Goal: Information Seeking & Learning: Learn about a topic

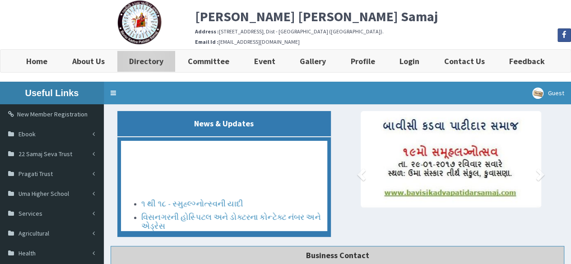
click at [159, 61] on b "Directory" at bounding box center [146, 61] width 34 height 10
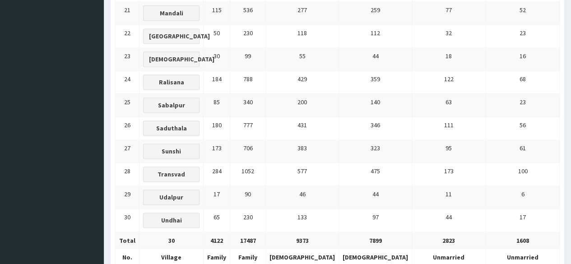
scroll to position [607, 0]
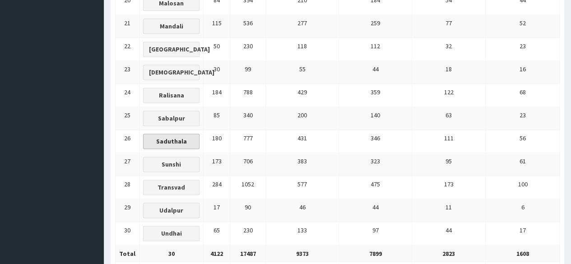
click at [186, 134] on button "Saduthala" at bounding box center [171, 141] width 56 height 15
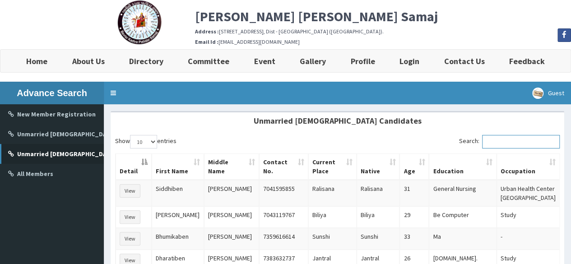
click at [506, 139] on input "Search:" at bounding box center [521, 142] width 78 height 14
click at [508, 143] on input "be" at bounding box center [521, 142] width 78 height 14
type input "b"
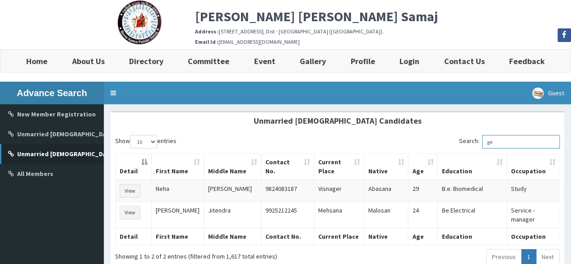
type input "g"
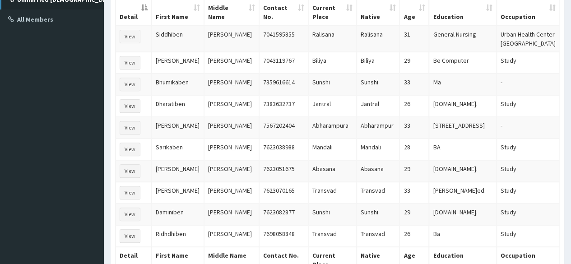
scroll to position [181, 0]
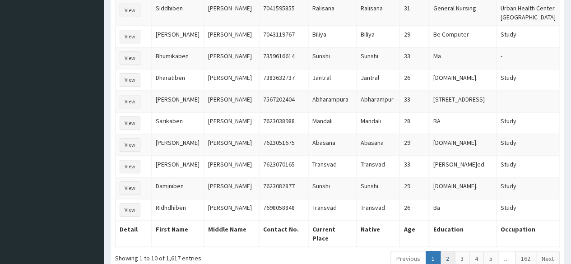
click at [445, 251] on link "2" at bounding box center [447, 258] width 15 height 15
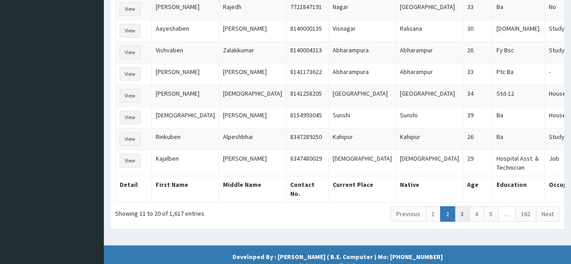
scroll to position [226, 0]
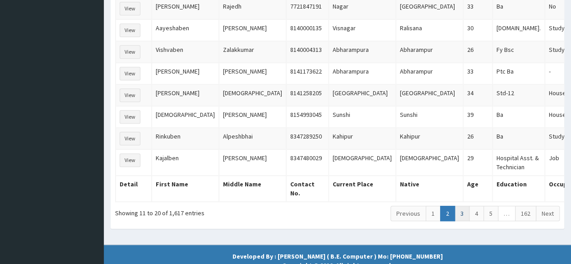
click at [464, 206] on link "3" at bounding box center [461, 213] width 15 height 15
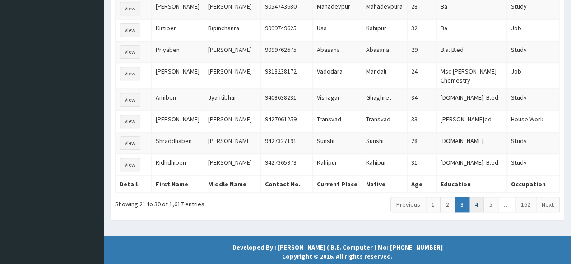
click at [478, 197] on link "4" at bounding box center [476, 204] width 15 height 15
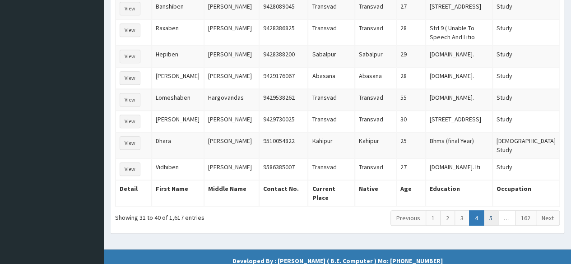
click at [491, 210] on link "5" at bounding box center [490, 217] width 15 height 15
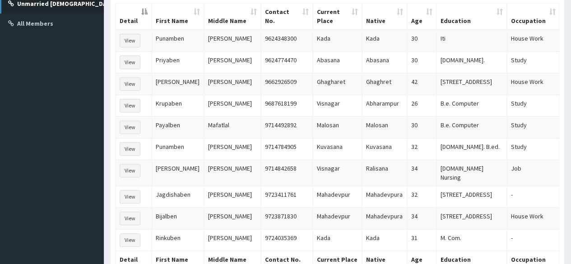
scroll to position [135, 0]
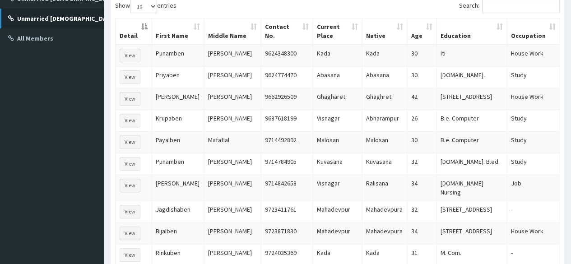
click at [118, 121] on td "View" at bounding box center [134, 121] width 36 height 22
click at [121, 119] on button "View" at bounding box center [130, 121] width 21 height 14
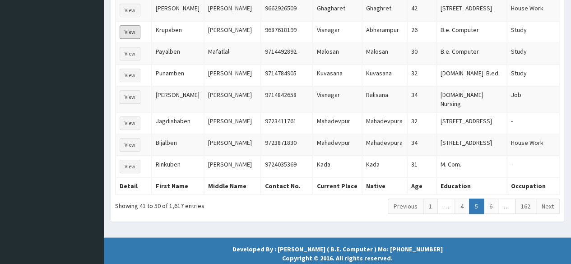
scroll to position [226, 0]
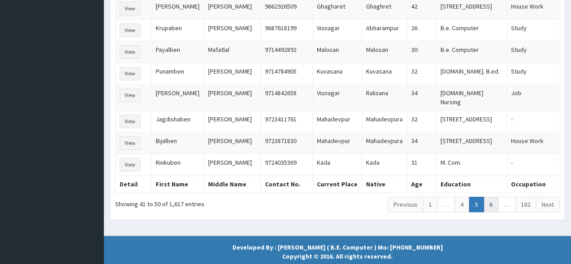
click at [489, 197] on link "6" at bounding box center [490, 204] width 15 height 15
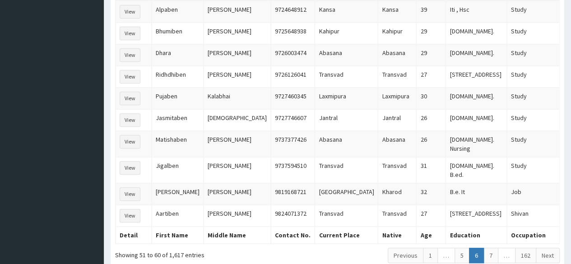
scroll to position [181, 0]
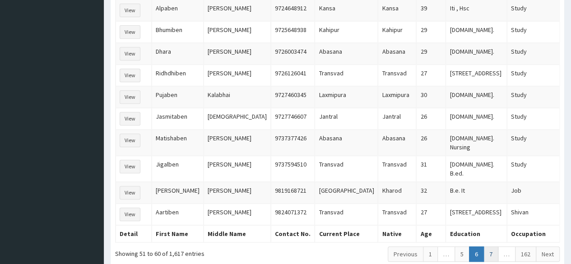
click at [494, 246] on link "7" at bounding box center [490, 253] width 15 height 15
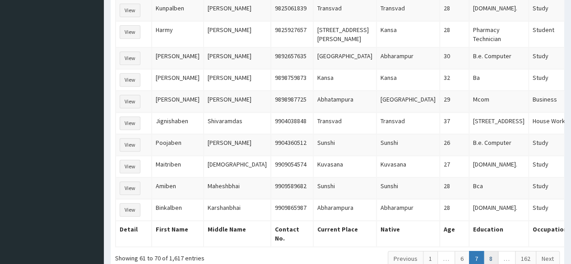
click at [493, 251] on link "8" at bounding box center [490, 258] width 15 height 15
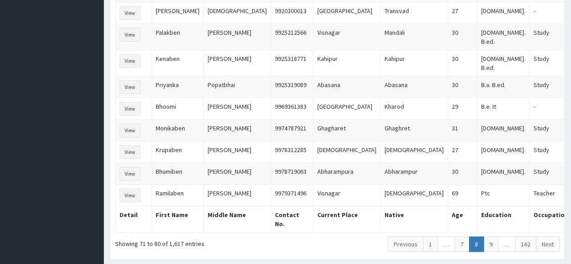
scroll to position [226, 0]
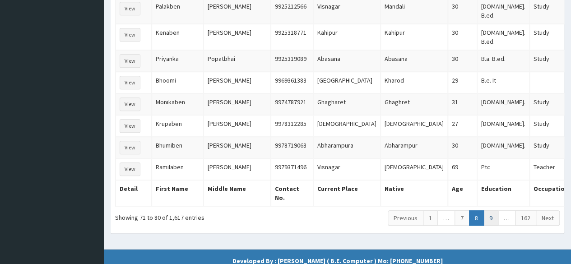
click at [490, 210] on link "9" at bounding box center [490, 217] width 15 height 15
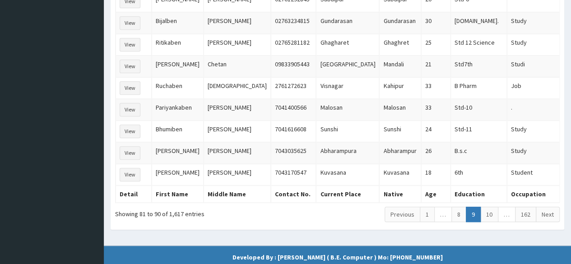
scroll to position [245, 0]
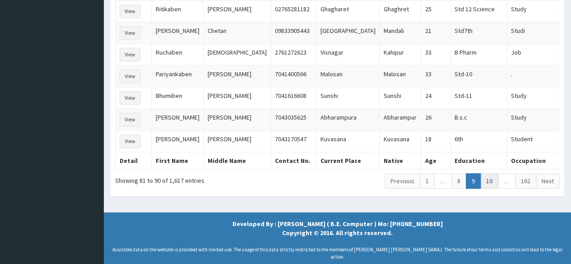
click at [492, 173] on link "10" at bounding box center [489, 180] width 18 height 15
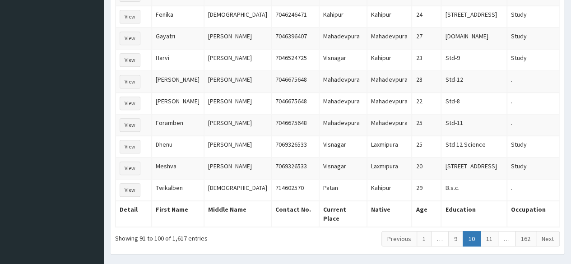
scroll to position [199, 0]
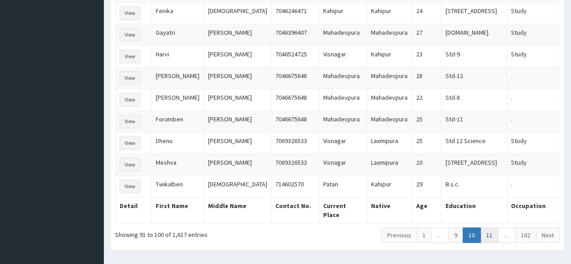
click at [495, 227] on link "11" at bounding box center [489, 234] width 18 height 15
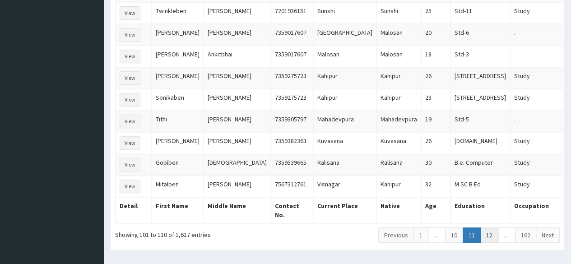
click at [495, 227] on link "12" at bounding box center [489, 234] width 18 height 15
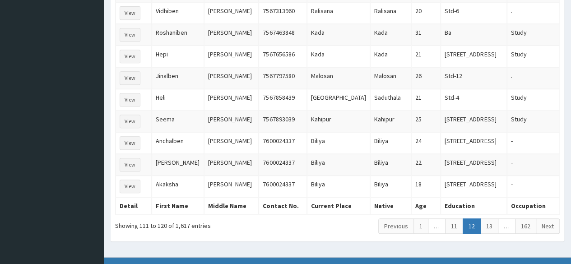
click at [495, 222] on link "13" at bounding box center [489, 225] width 18 height 15
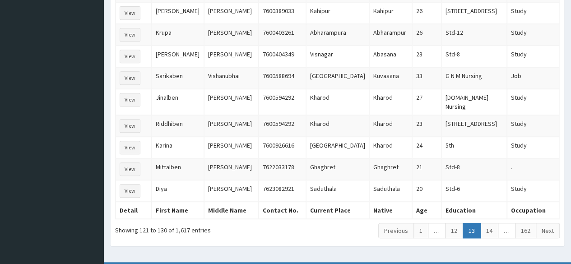
click at [495, 223] on link "14" at bounding box center [489, 230] width 18 height 15
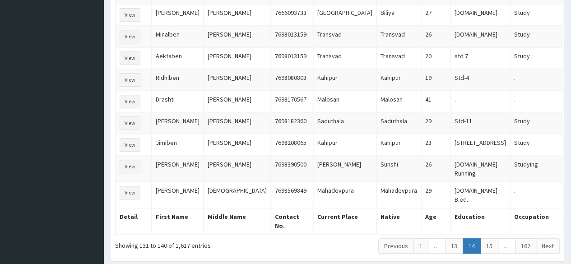
scroll to position [245, 0]
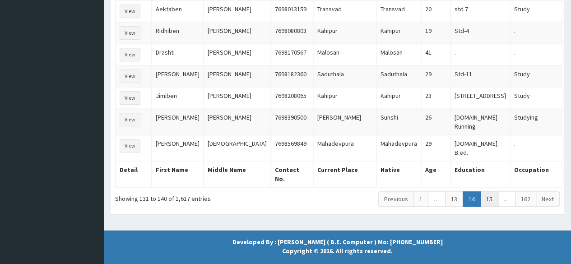
click at [490, 191] on link "15" at bounding box center [489, 198] width 18 height 15
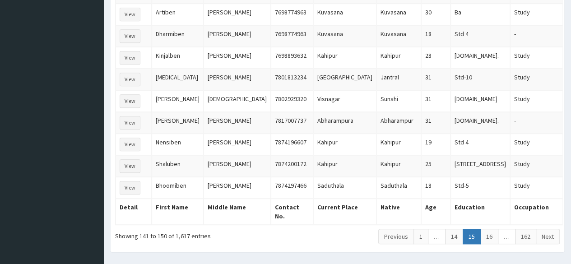
scroll to position [199, 0]
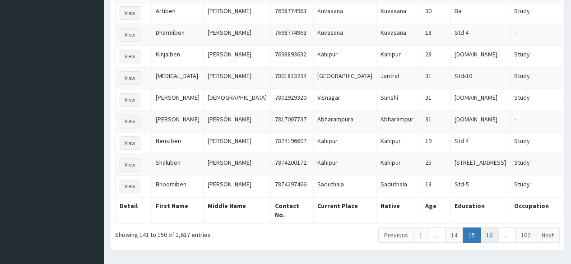
click at [490, 227] on link "16" at bounding box center [489, 234] width 18 height 15
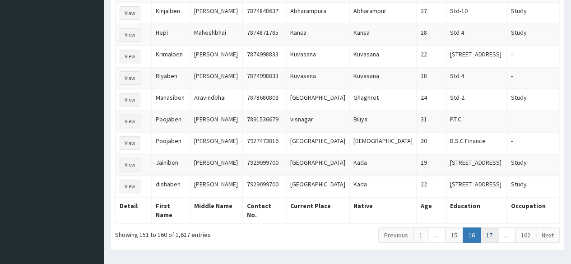
click at [489, 227] on link "17" at bounding box center [489, 234] width 18 height 15
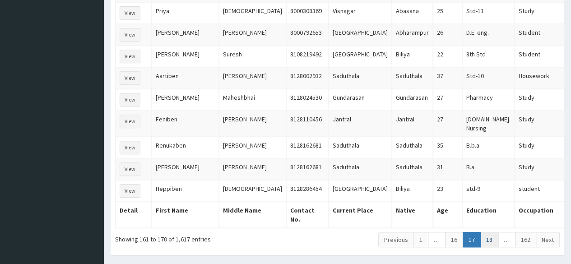
click at [491, 232] on link "18" at bounding box center [489, 239] width 18 height 15
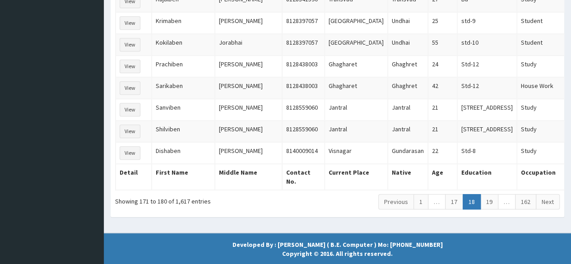
scroll to position [245, 0]
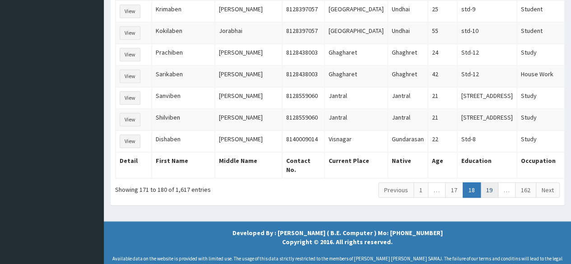
click at [494, 182] on link "19" at bounding box center [489, 189] width 18 height 15
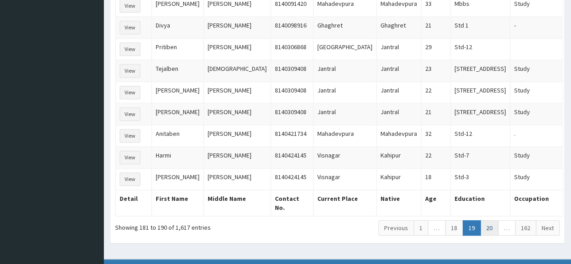
scroll to position [199, 0]
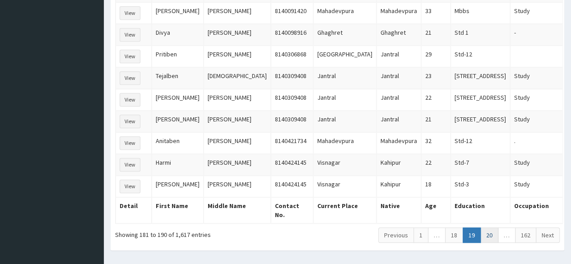
click at [488, 227] on link "20" at bounding box center [489, 234] width 18 height 15
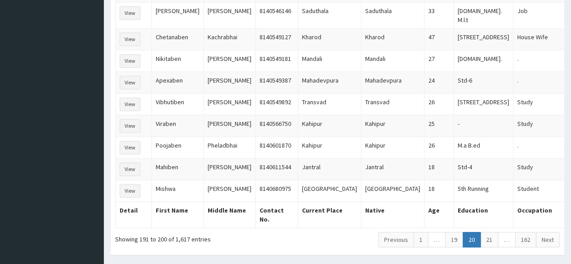
click at [488, 232] on link "21" at bounding box center [489, 239] width 18 height 15
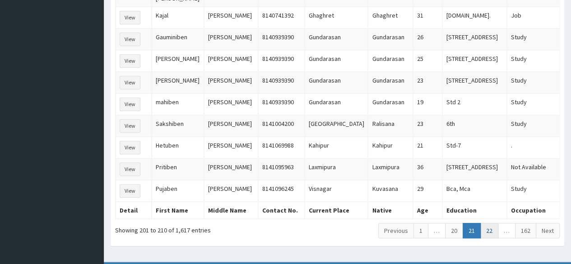
click at [488, 223] on link "22" at bounding box center [489, 230] width 18 height 15
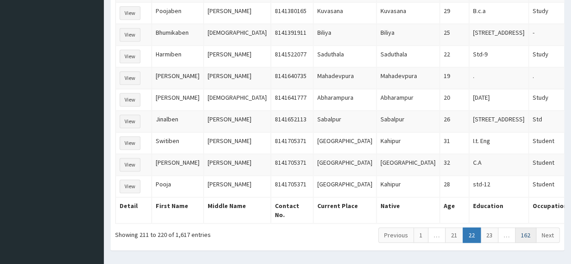
click at [528, 227] on link "162" at bounding box center [525, 234] width 21 height 15
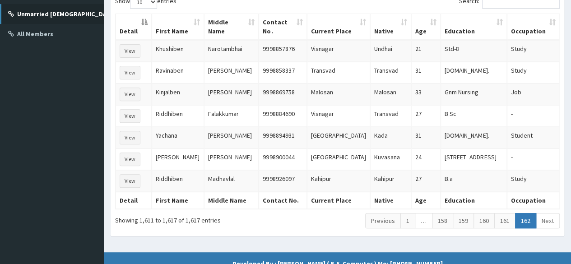
scroll to position [91, 0]
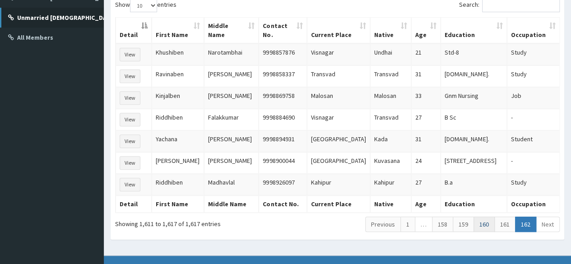
click at [487, 218] on link "160" at bounding box center [483, 224] width 21 height 15
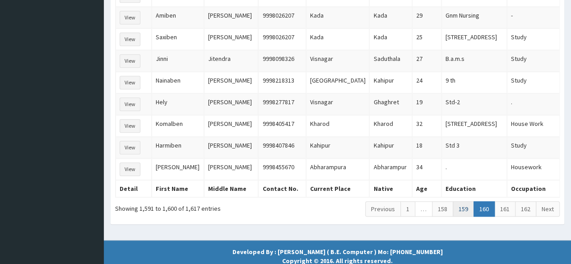
scroll to position [154, 0]
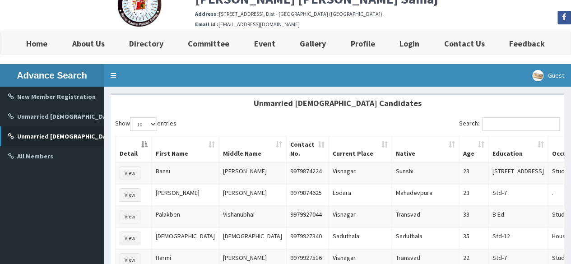
scroll to position [0, 0]
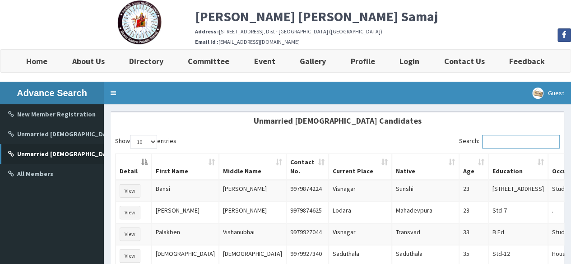
click at [513, 139] on input "Search:" at bounding box center [521, 142] width 78 height 14
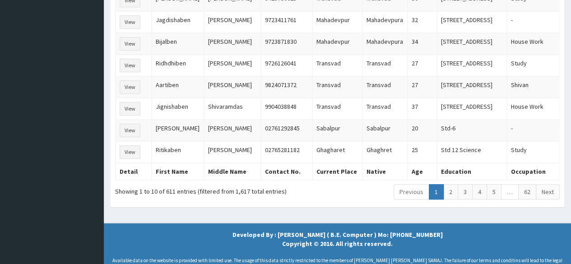
scroll to position [245, 0]
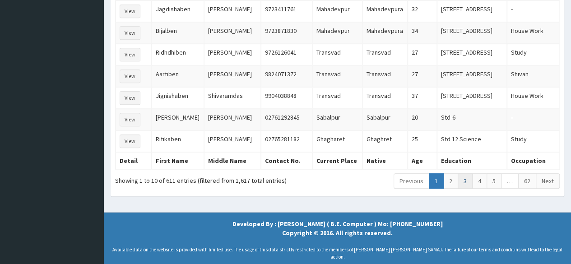
type input "std 7"
click at [461, 173] on link "3" at bounding box center [465, 180] width 15 height 15
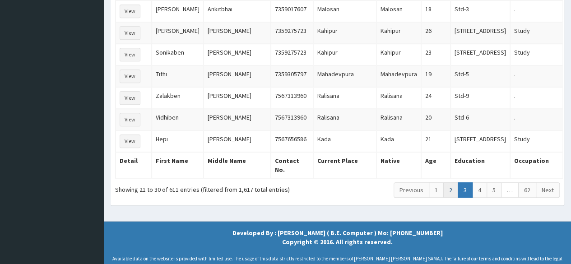
click at [452, 182] on link "2" at bounding box center [450, 189] width 15 height 15
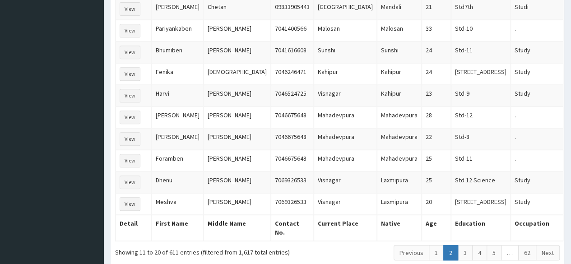
scroll to position [199, 0]
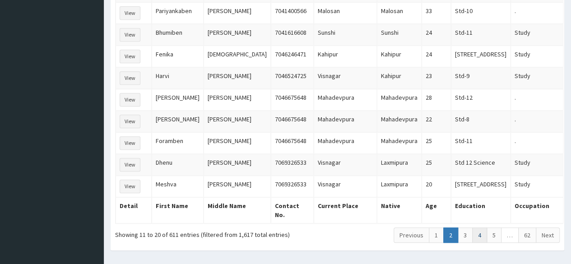
click at [485, 227] on link "4" at bounding box center [479, 234] width 15 height 15
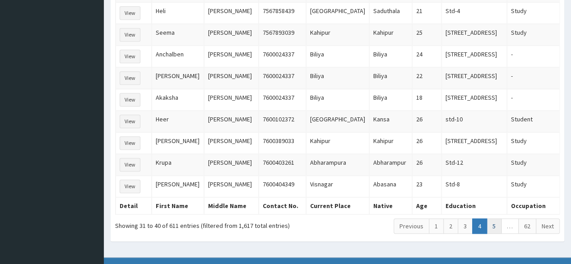
click at [494, 221] on link "5" at bounding box center [494, 225] width 15 height 15
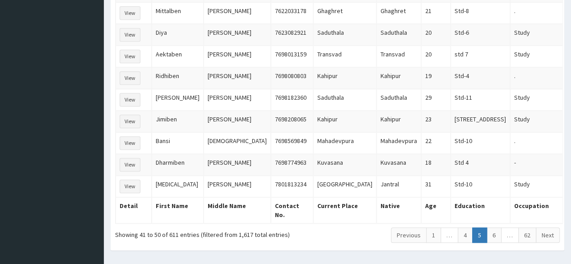
click at [507, 227] on link "…" at bounding box center [510, 234] width 18 height 15
click at [500, 227] on link "6" at bounding box center [494, 234] width 15 height 15
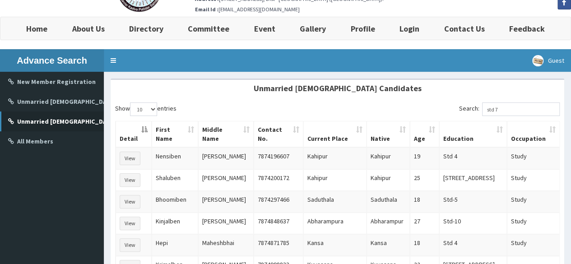
scroll to position [19, 0]
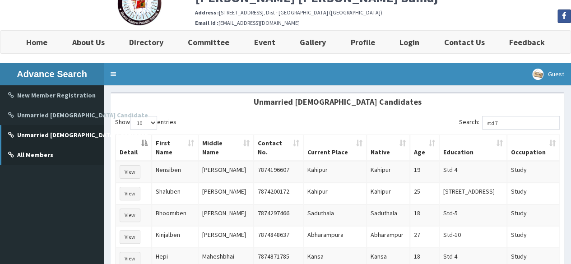
click at [23, 156] on b "All Members" at bounding box center [35, 155] width 36 height 8
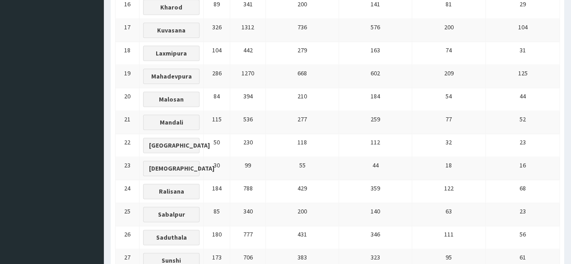
scroll to position [689, 0]
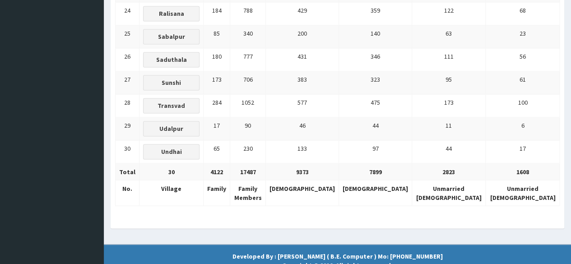
click at [329, 252] on strong "Developed By : Kosha Patel ( B.E. Computer ) Mo: +91 7874684183 Copyright © 201…" at bounding box center [337, 260] width 210 height 17
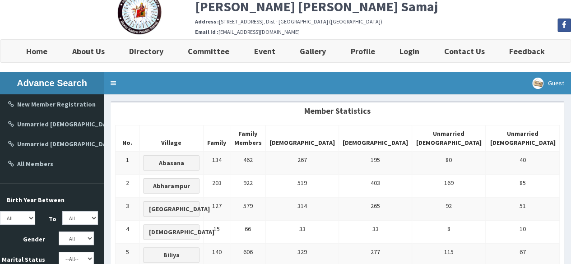
scroll to position [0, 0]
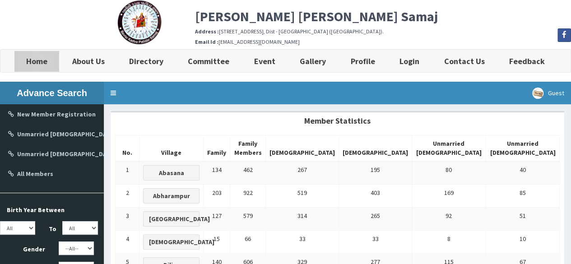
click at [44, 68] on link "Home" at bounding box center [37, 61] width 46 height 23
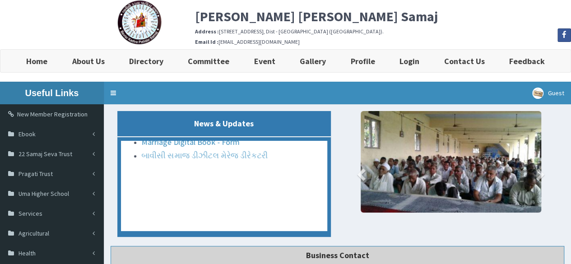
click at [242, 204] on link "બાવીસી સમાજ ડીઝીટલ મેરેજ ડીરેકટરી" at bounding box center [204, 199] width 126 height 10
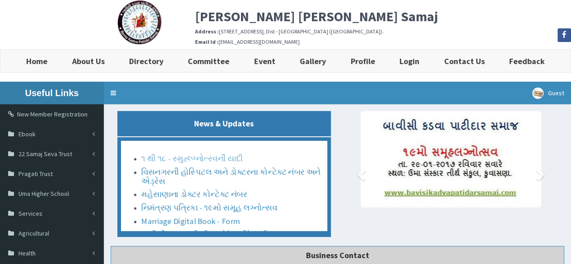
click at [190, 120] on link "૧ થી ૧૮ - સ્મુહ્લ્ગ્નોત્સ્વની યાદી" at bounding box center [192, 115] width 102 height 10
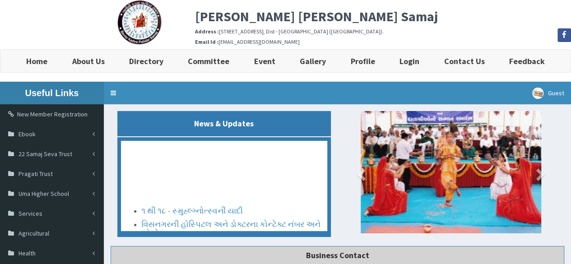
click at [231, 254] on link "નિમંત્રણ પત્રિકા - ૧૯મો સમૂહ લગ્નોત્સવ" at bounding box center [209, 259] width 136 height 10
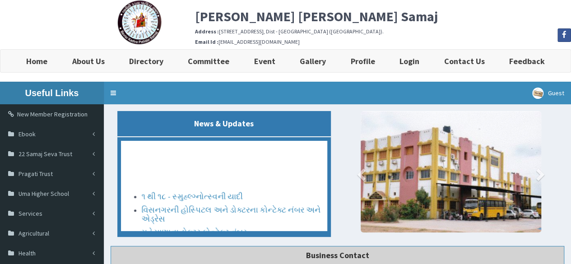
click at [168, 253] on link "Marriage Digital Book - Form" at bounding box center [190, 258] width 98 height 10
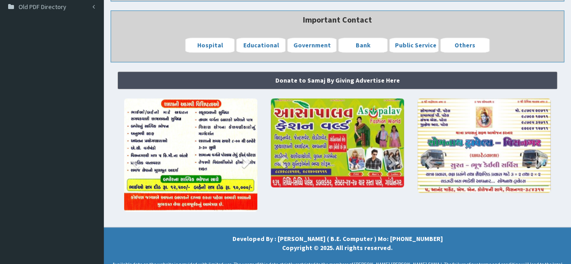
scroll to position [368, 0]
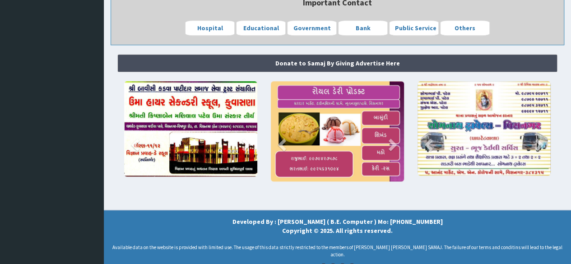
scroll to position [368, 0]
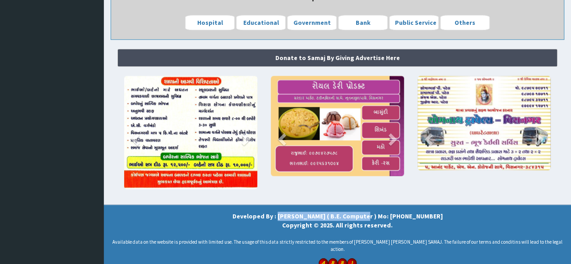
drag, startPoint x: 291, startPoint y: 213, endPoint x: 367, endPoint y: 214, distance: 76.7
click at [367, 214] on strong "Developed By : [PERSON_NAME] ( B.E. Computer ) Mo: [PHONE_NUMBER] Copyright © 2…" at bounding box center [337, 220] width 210 height 17
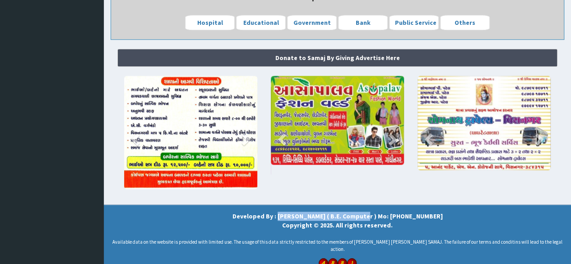
copy strong "[PERSON_NAME] ( B.E. Computer"
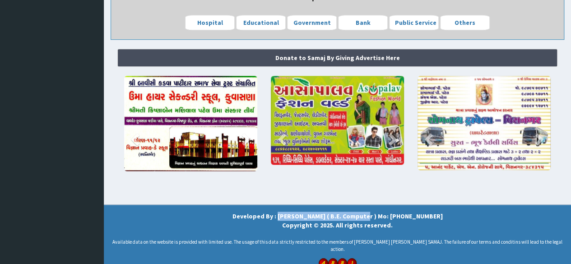
drag, startPoint x: 337, startPoint y: 215, endPoint x: 328, endPoint y: 214, distance: 9.6
click at [338, 215] on strong "Developed By : [PERSON_NAME] ( B.E. Computer ) Mo: [PHONE_NUMBER] Copyright © 2…" at bounding box center [337, 220] width 210 height 17
click at [267, 222] on div "Developed By : [PERSON_NAME] ( B.E. Computer ) Mo: [PHONE_NUMBER] Copyright © 2…" at bounding box center [338, 240] width 454 height 56
click at [321, 258] on img at bounding box center [323, 262] width 9 height 9
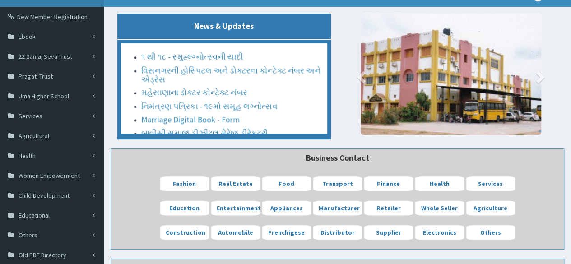
scroll to position [0, 0]
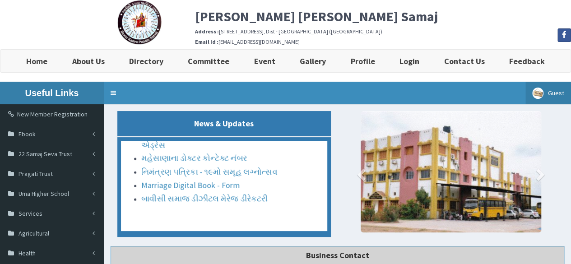
click at [543, 96] on img at bounding box center [537, 93] width 11 height 11
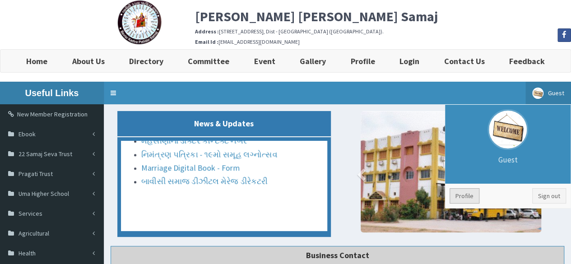
click at [467, 196] on link "Profile" at bounding box center [465, 195] width 30 height 15
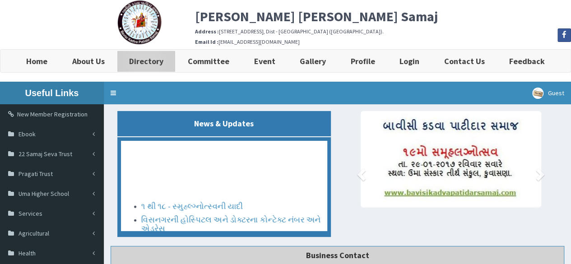
click at [133, 56] on b "Directory" at bounding box center [146, 61] width 34 height 10
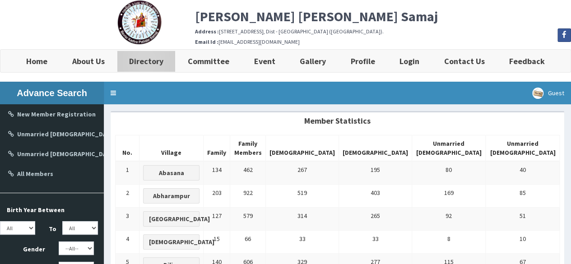
click at [146, 65] on b "Directory" at bounding box center [146, 61] width 34 height 10
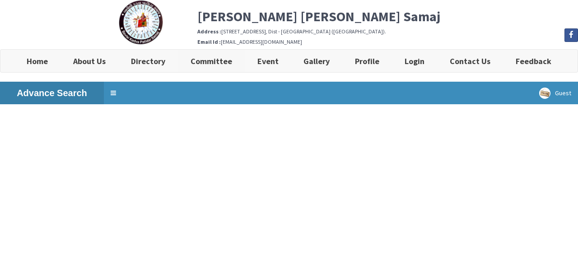
click at [201, 64] on b "Committee" at bounding box center [211, 61] width 42 height 10
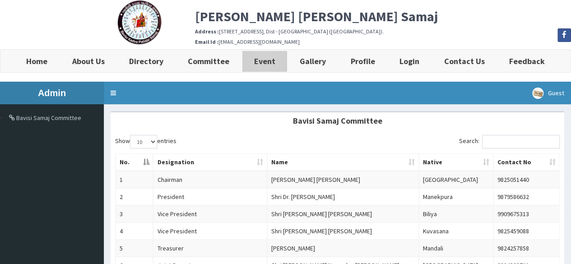
click at [271, 61] on b "Event" at bounding box center [264, 61] width 21 height 10
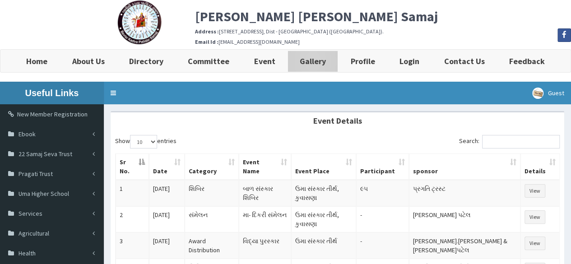
click at [312, 61] on b "Gallery" at bounding box center [313, 61] width 26 height 10
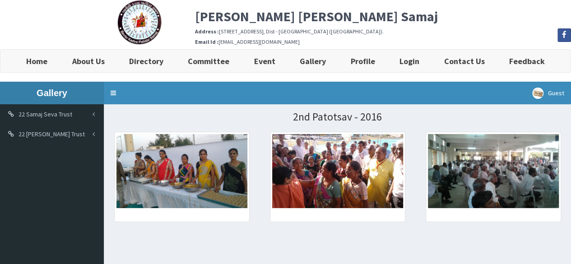
click at [165, 182] on img at bounding box center [181, 171] width 131 height 74
click at [355, 60] on b "Profile" at bounding box center [363, 61] width 24 height 10
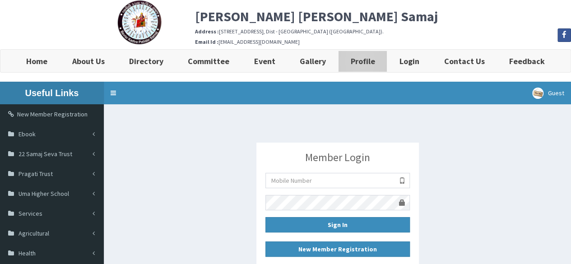
click at [364, 65] on b "Profile" at bounding box center [363, 61] width 24 height 10
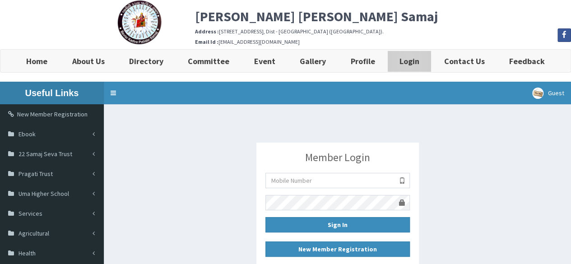
click at [417, 70] on link "Login" at bounding box center [409, 61] width 44 height 23
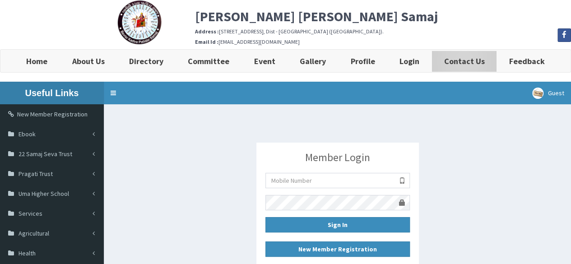
click at [458, 65] on b "Contact Us" at bounding box center [464, 61] width 41 height 10
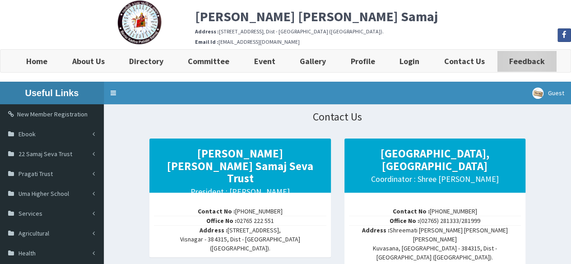
click at [530, 66] on b "Feedback" at bounding box center [527, 61] width 36 height 10
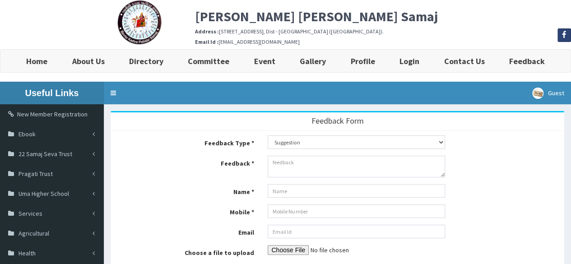
click at [562, 32] on span at bounding box center [564, 35] width 13 height 13
click at [148, 28] on img at bounding box center [139, 22] width 45 height 45
click at [236, 14] on b "[PERSON_NAME] [PERSON_NAME] Samaj" at bounding box center [316, 16] width 243 height 17
click at [236, 13] on b "[PERSON_NAME] [PERSON_NAME] Samaj" at bounding box center [316, 16] width 243 height 17
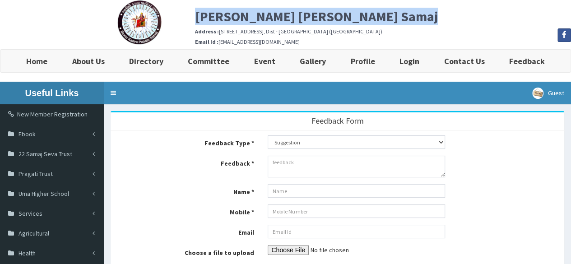
click at [236, 13] on b "[PERSON_NAME] [PERSON_NAME] Samaj" at bounding box center [316, 16] width 243 height 17
click at [35, 64] on b "Home" at bounding box center [36, 61] width 21 height 10
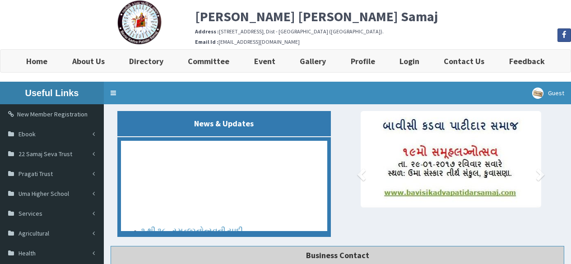
scroll to position [368, 0]
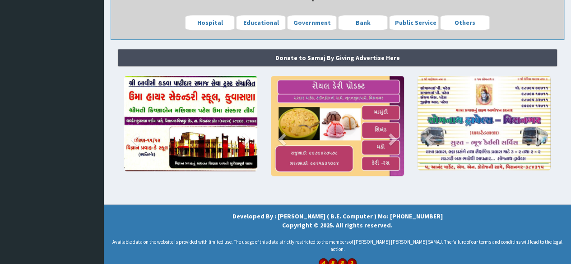
click at [353, 58] on strong "Donate to Samaj By Giving Advertise Here" at bounding box center [337, 58] width 125 height 8
click at [353, 59] on strong "Donate to Samaj By Giving Advertise Here" at bounding box center [337, 58] width 125 height 8
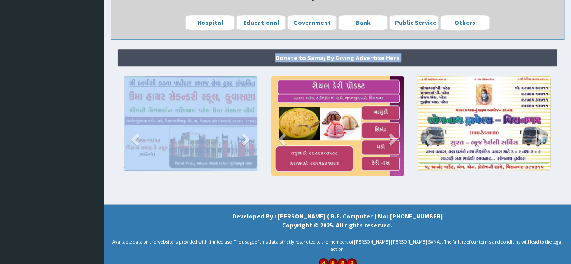
click at [352, 59] on strong "Donate to Samaj By Giving Advertise Here" at bounding box center [337, 58] width 125 height 8
click at [138, 132] on span at bounding box center [137, 139] width 14 height 14
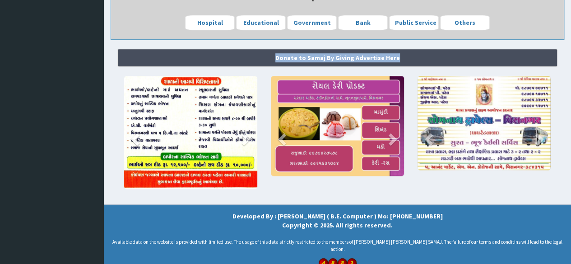
click at [138, 132] on span at bounding box center [137, 139] width 14 height 14
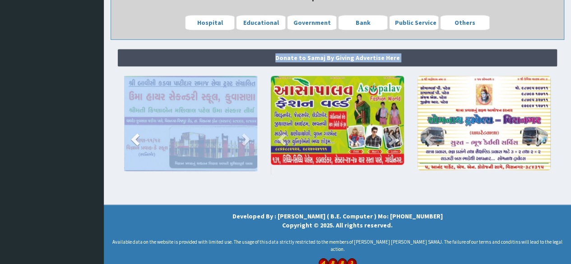
click at [142, 132] on span at bounding box center [137, 139] width 14 height 14
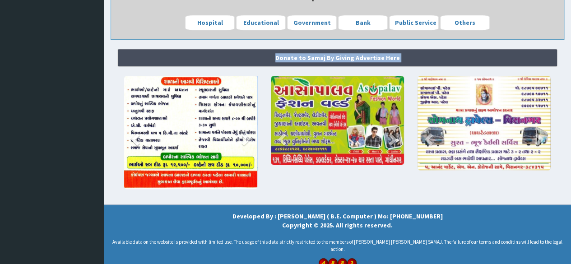
click at [142, 132] on span at bounding box center [137, 139] width 14 height 14
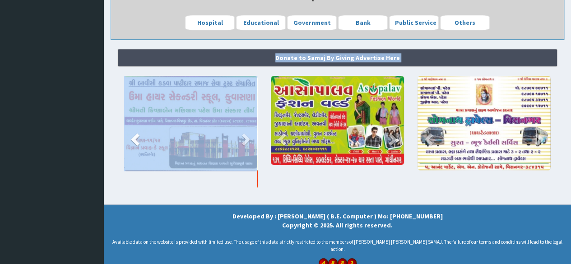
click at [143, 132] on span at bounding box center [137, 139] width 14 height 14
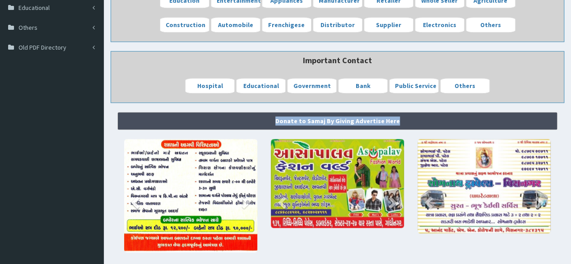
scroll to position [233, 0]
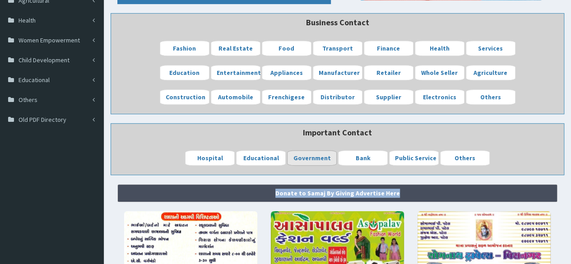
click at [313, 156] on b "Government" at bounding box center [311, 158] width 37 height 8
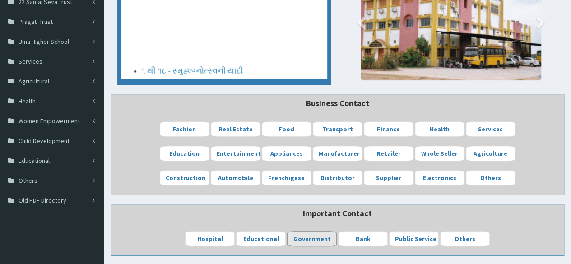
scroll to position [7, 0]
